Goal: Transaction & Acquisition: Purchase product/service

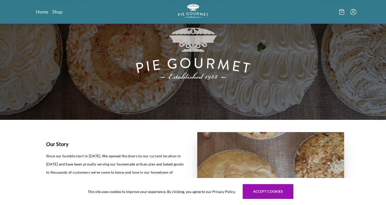
scroll to position [13, 0]
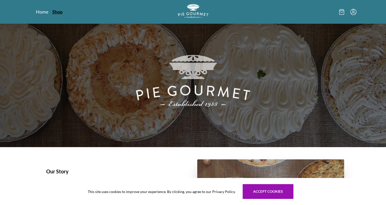
click at [60, 13] on link "Shop" at bounding box center [57, 12] width 10 height 6
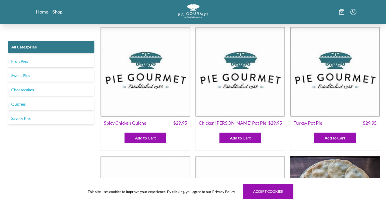
click at [15, 110] on link "Quiches" at bounding box center [51, 104] width 86 height 12
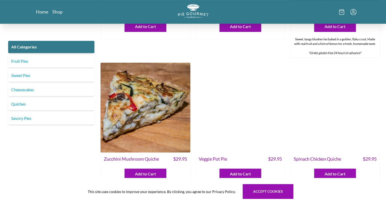
scroll to position [260, 0]
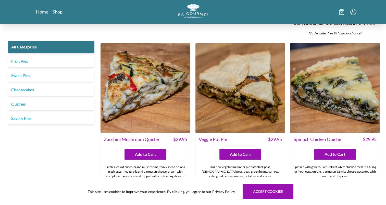
click at [326, 122] on img at bounding box center [335, 88] width 90 height 90
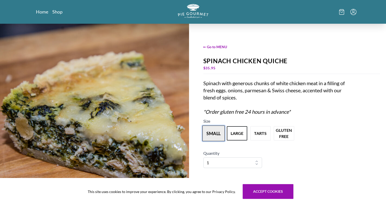
click at [217, 140] on button "small" at bounding box center [213, 133] width 22 height 16
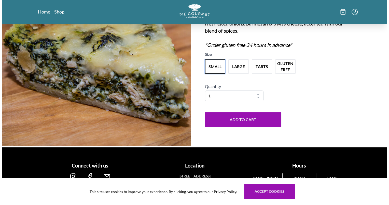
scroll to position [72, 0]
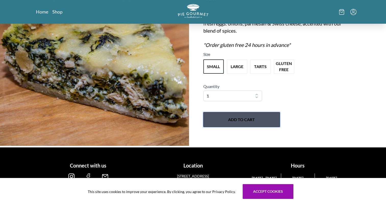
click at [244, 120] on button "Add to Cart" at bounding box center [241, 119] width 76 height 15
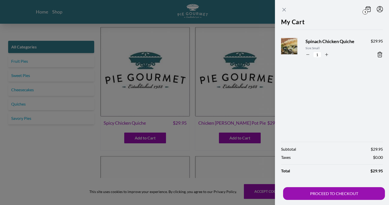
click at [281, 11] on icon "Close panel" at bounding box center [284, 10] width 6 height 6
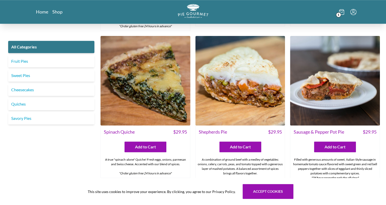
scroll to position [428, 0]
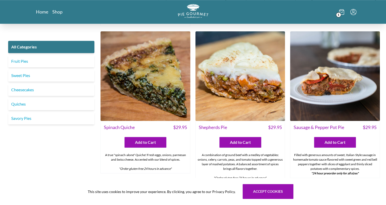
click at [140, 116] on img at bounding box center [145, 76] width 90 height 90
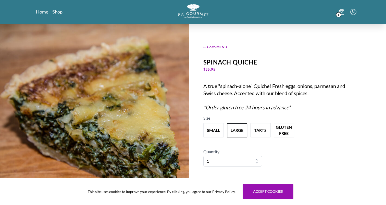
click at [97, 126] on img at bounding box center [94, 118] width 189 height 189
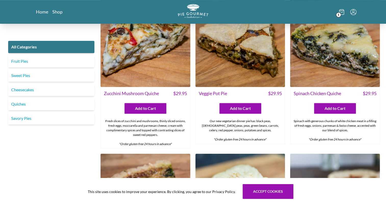
scroll to position [297, 0]
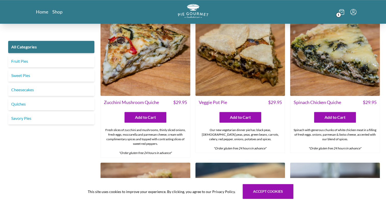
click at [254, 65] on img at bounding box center [240, 51] width 90 height 90
